Goal: Transaction & Acquisition: Book appointment/travel/reservation

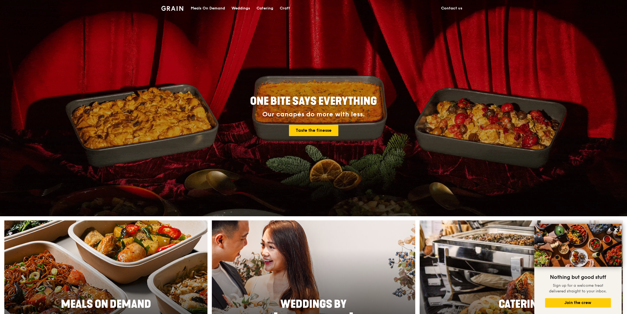
click at [266, 5] on div "Catering" at bounding box center [265, 8] width 17 height 16
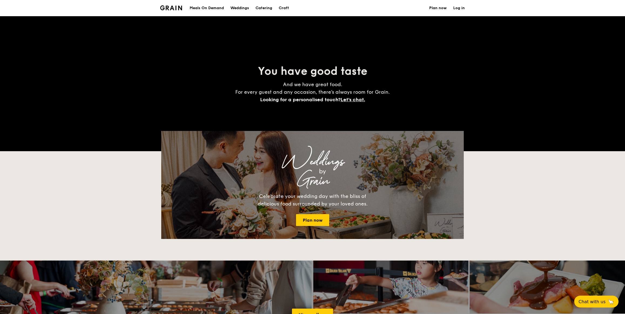
select select
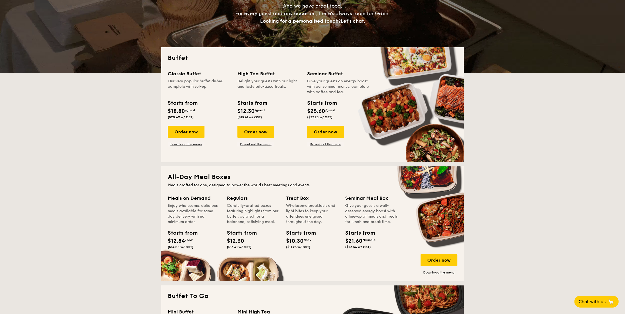
scroll to position [73, 0]
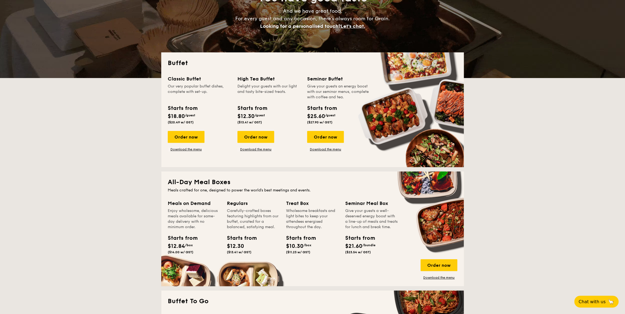
click at [175, 118] on span "$18.80" at bounding box center [176, 116] width 17 height 6
